Goal: Information Seeking & Learning: Find specific fact

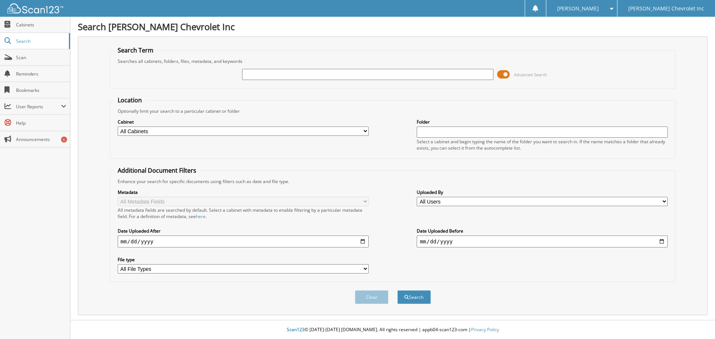
click at [308, 73] on input "text" at bounding box center [367, 74] width 251 height 11
type input "U10363"
click at [398, 291] on button "Search" at bounding box center [415, 298] width 34 height 14
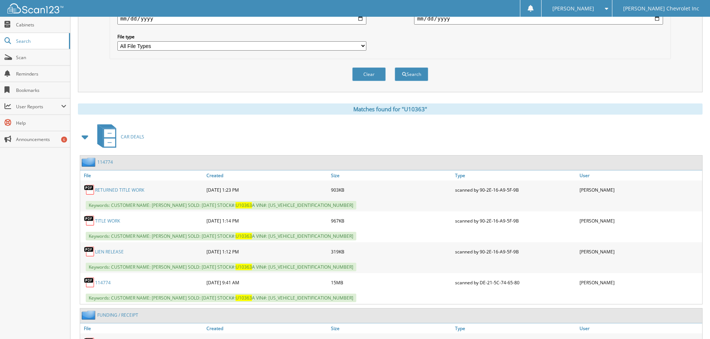
scroll to position [224, 0]
click at [109, 281] on link "114774" at bounding box center [103, 282] width 16 height 6
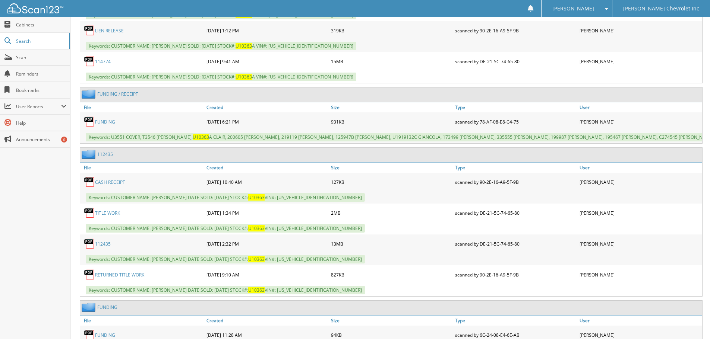
scroll to position [484, 0]
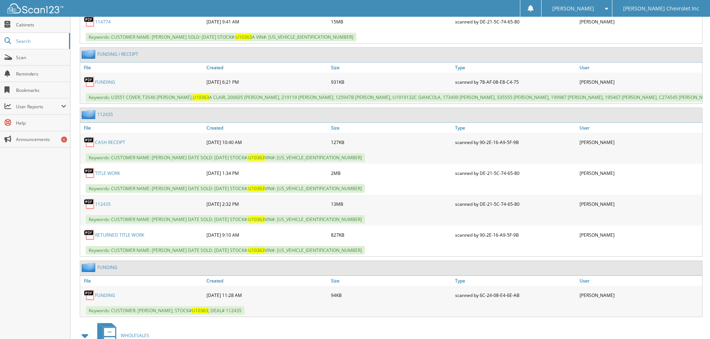
click at [106, 206] on link "112435" at bounding box center [103, 204] width 16 height 6
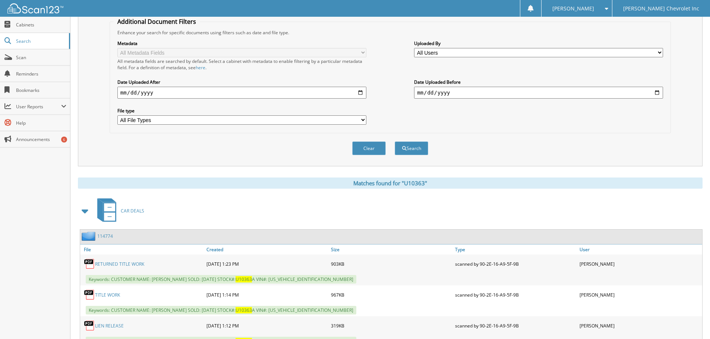
scroll to position [0, 0]
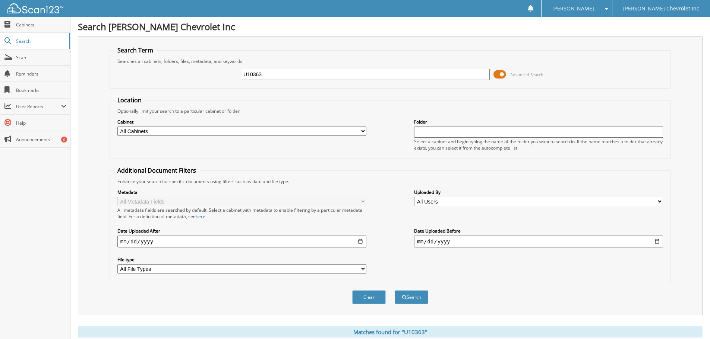
click at [282, 81] on div "U10363 Advanced Search" at bounding box center [390, 74] width 553 height 20
click at [275, 73] on input "U10363" at bounding box center [365, 74] width 249 height 11
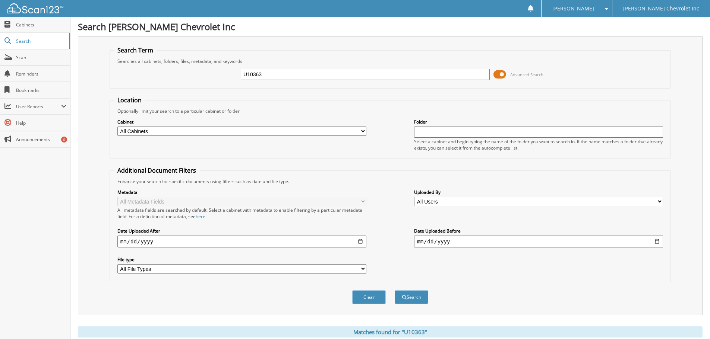
click at [275, 73] on input "U10363" at bounding box center [365, 74] width 249 height 11
type input "U181526B"
click at [419, 301] on button "Search" at bounding box center [412, 298] width 34 height 14
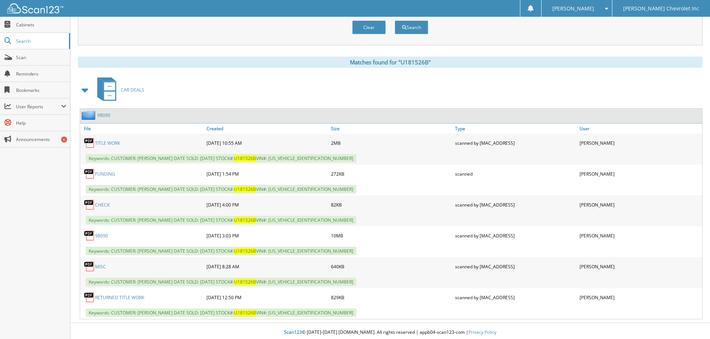
scroll to position [273, 0]
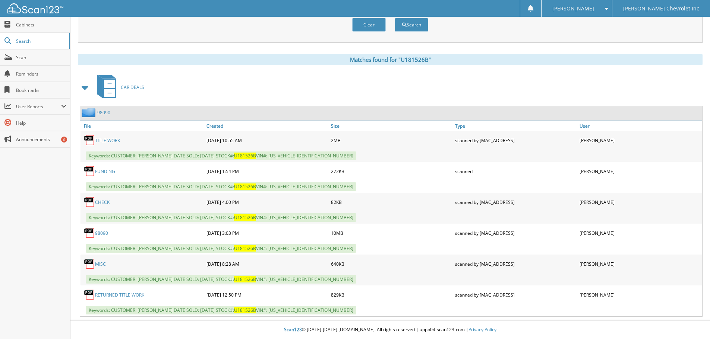
click at [109, 229] on div "98090" at bounding box center [142, 233] width 124 height 15
click at [106, 232] on link "98090" at bounding box center [101, 233] width 13 height 6
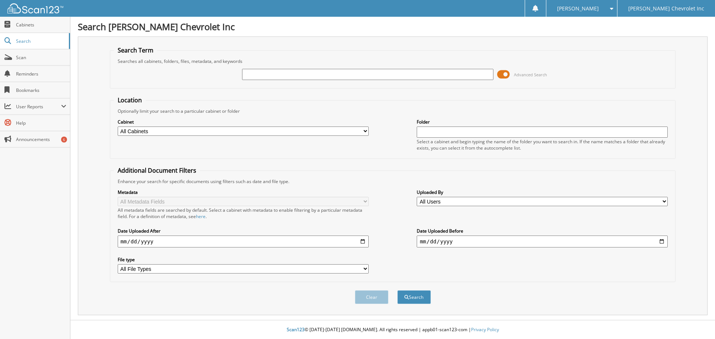
click at [317, 80] on input "text" at bounding box center [367, 74] width 251 height 11
type input "u362784a"
click at [398, 291] on button "Search" at bounding box center [415, 298] width 34 height 14
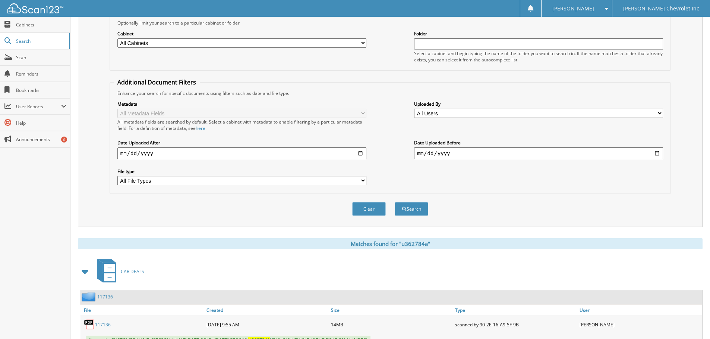
scroll to position [149, 0]
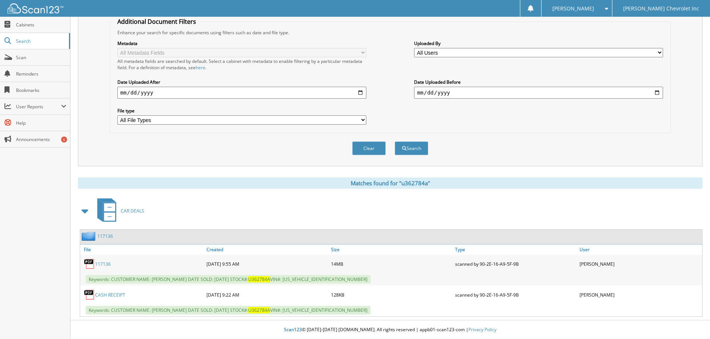
click at [106, 264] on link "117136" at bounding box center [103, 264] width 16 height 6
